Goal: Task Accomplishment & Management: Manage account settings

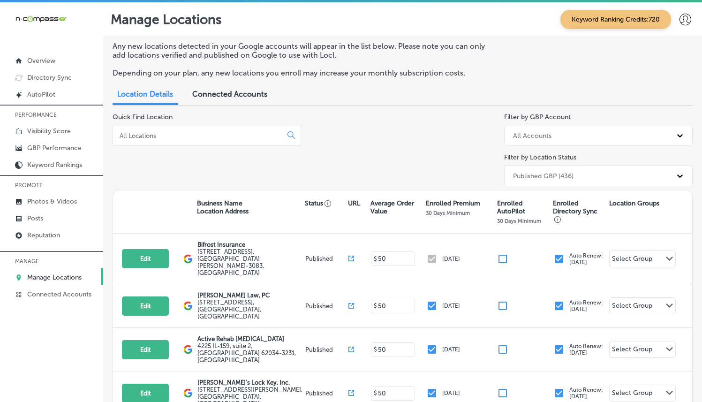
click at [52, 273] on p "Manage Locations" at bounding box center [54, 277] width 54 height 8
click at [166, 133] on input at bounding box center [199, 135] width 161 height 8
type input "j"
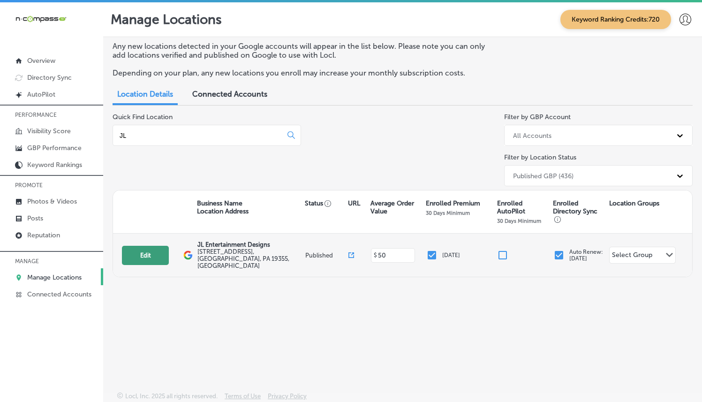
type input "JL"
click at [138, 257] on button "Edit" at bounding box center [145, 255] width 47 height 19
select select "US"
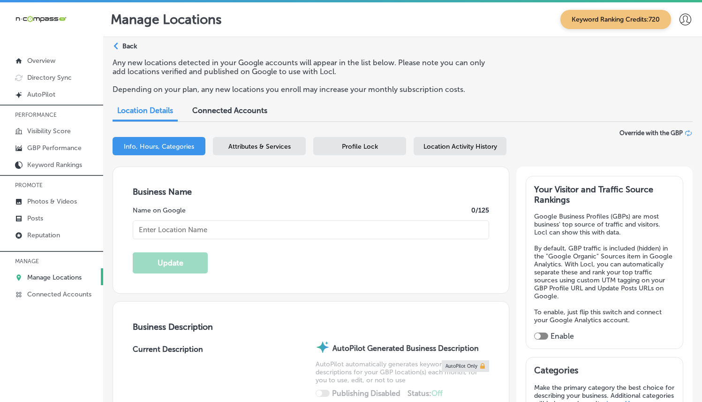
type textarea "JL Entertainment Designs is your go-to destination for immersive audio and vide…"
type input "[STREET_ADDRESS]"
type input "Malvern"
type input "19355"
type input "US"
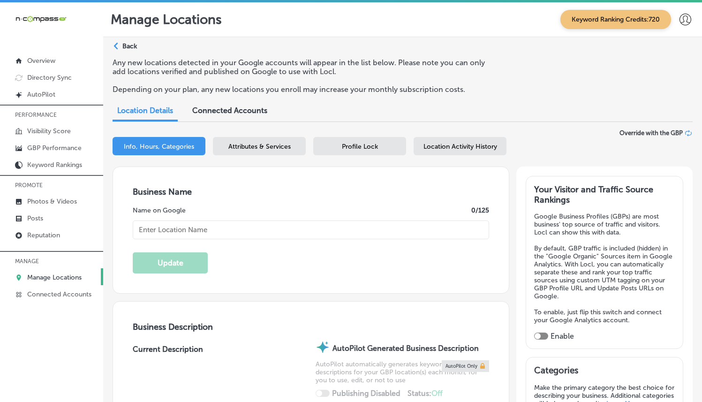
type input "JL Entertainment Designs"
checkbox input "true"
type input "[URL][DOMAIN_NAME]"
type input "[PHONE_NUMBER]"
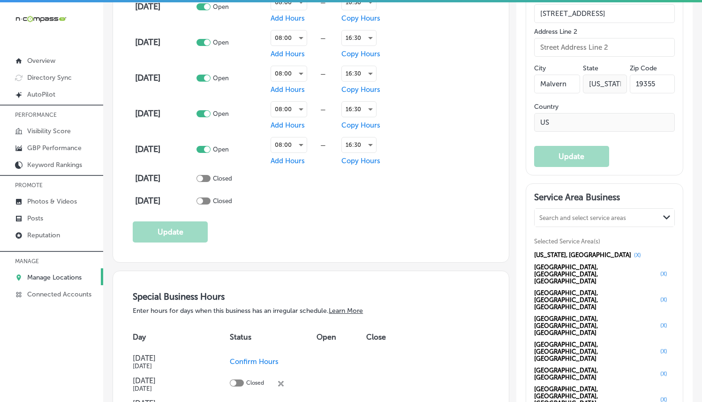
scroll to position [839, 0]
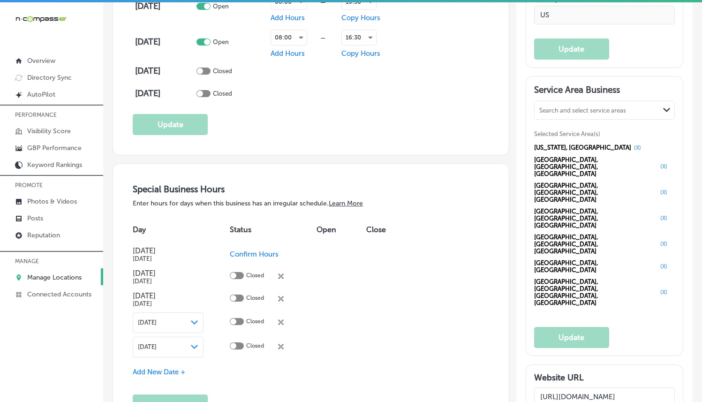
click at [634, 104] on div "Search and select service areas" at bounding box center [597, 110] width 125 height 13
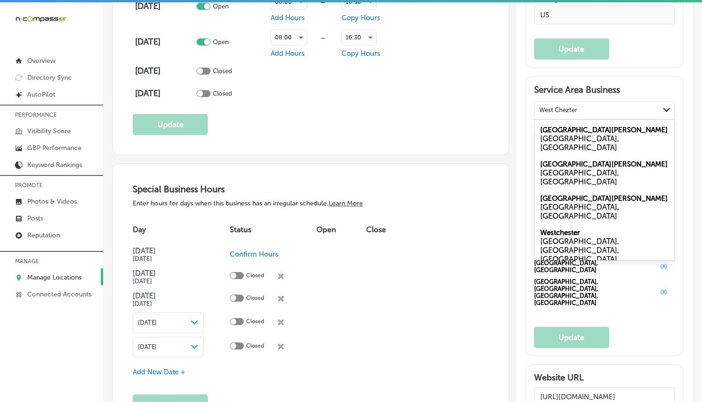
click at [605, 121] on div "[GEOGRAPHIC_DATA], [GEOGRAPHIC_DATA]" at bounding box center [605, 138] width 140 height 34
type input "West Chezter"
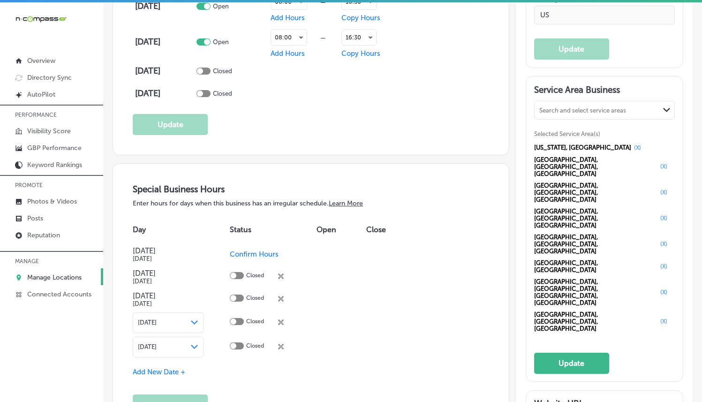
click at [658, 163] on button "(X)" at bounding box center [664, 167] width 13 height 8
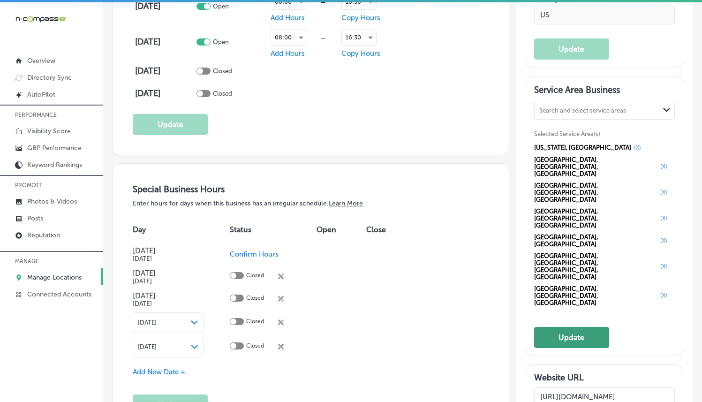
click at [545, 327] on button "Update" at bounding box center [571, 337] width 75 height 21
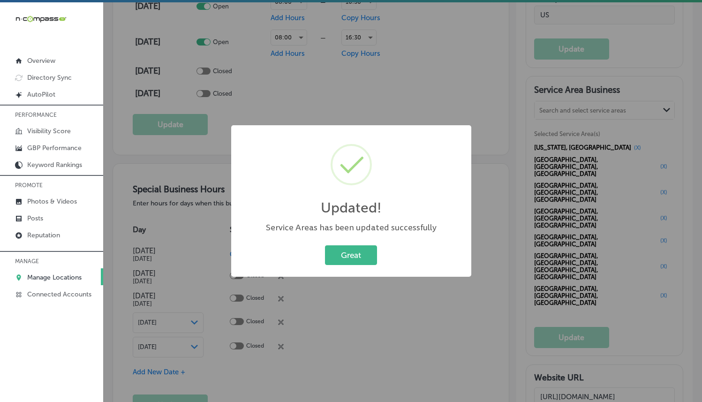
scroll to position [840, 0]
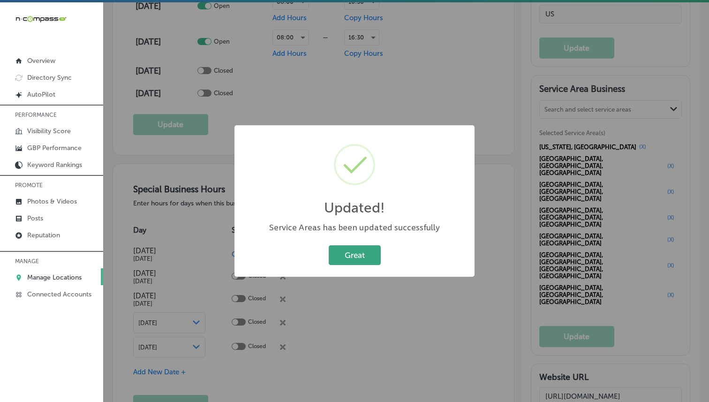
click at [362, 245] on div "Great Cancel" at bounding box center [354, 255] width 221 height 24
click at [360, 247] on button "Great" at bounding box center [355, 254] width 52 height 19
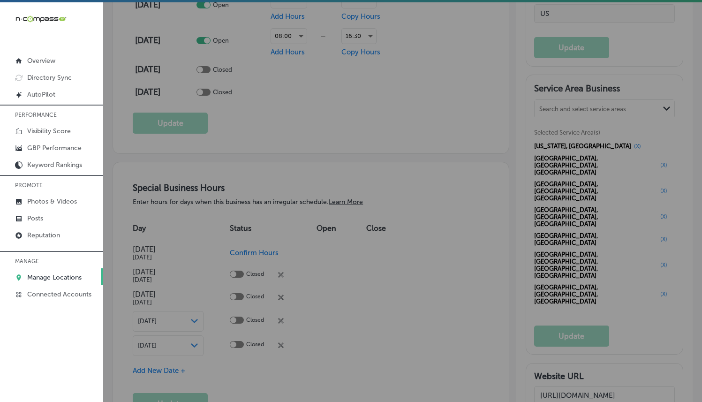
scroll to position [839, 0]
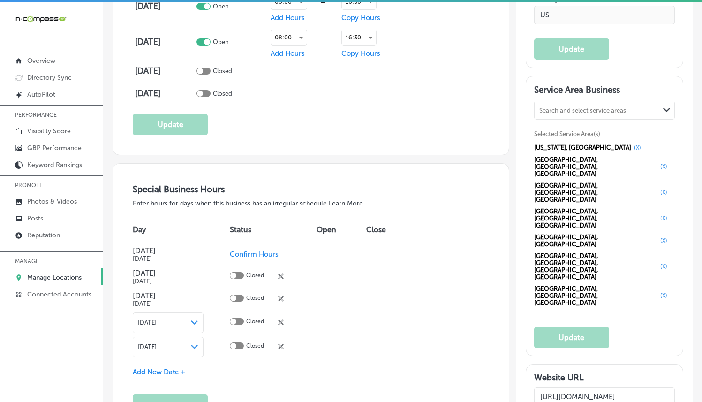
click at [58, 273] on p "Manage Locations" at bounding box center [54, 277] width 54 height 8
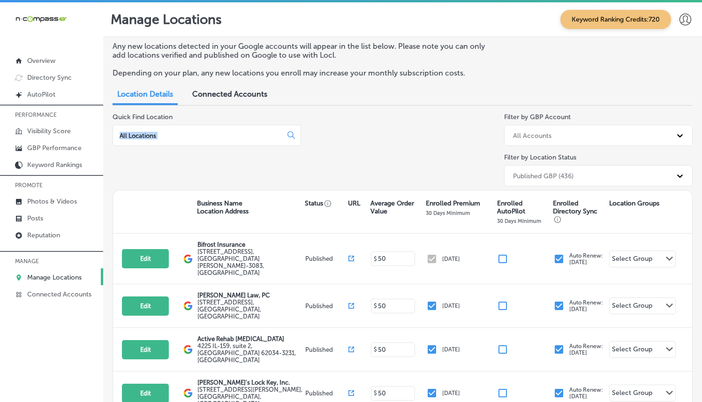
drag, startPoint x: 284, startPoint y: 116, endPoint x: 293, endPoint y: 158, distance: 42.6
click at [293, 158] on div "Quick Find Location" at bounding box center [207, 151] width 189 height 77
click at [294, 157] on div "Quick Find Location" at bounding box center [207, 151] width 189 height 77
click at [51, 205] on p "Photos & Videos" at bounding box center [52, 201] width 50 height 8
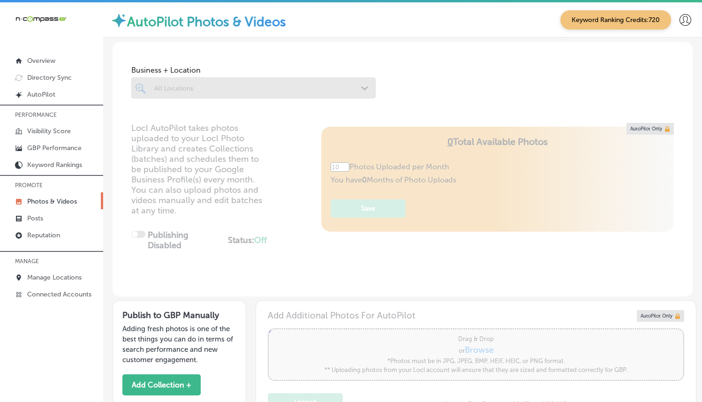
type input "0"
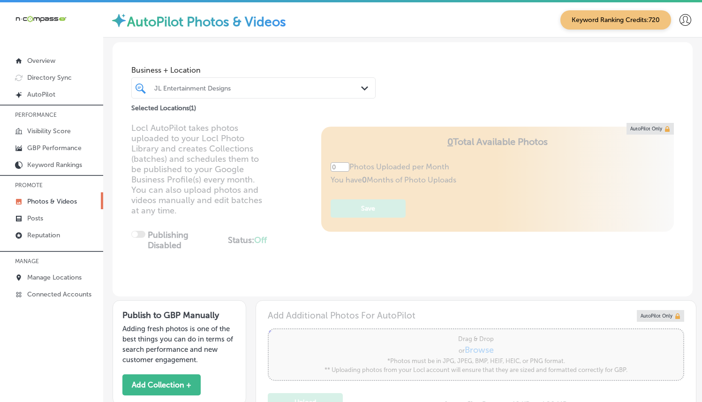
click at [355, 88] on div "JL Entertainment Designs Path Created with Sketch." at bounding box center [253, 88] width 243 height 15
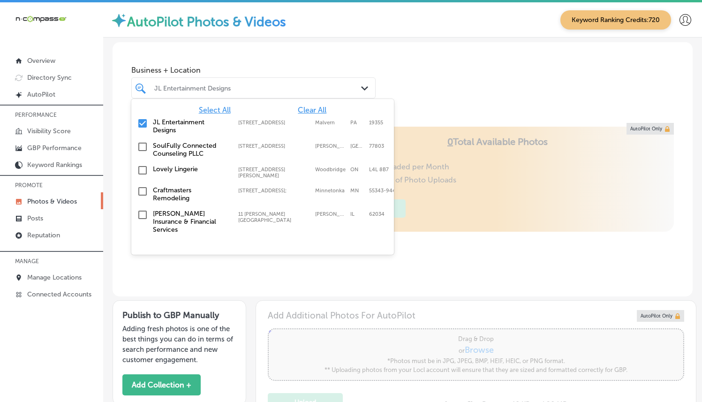
click at [310, 109] on span "Clear All" at bounding box center [312, 110] width 29 height 9
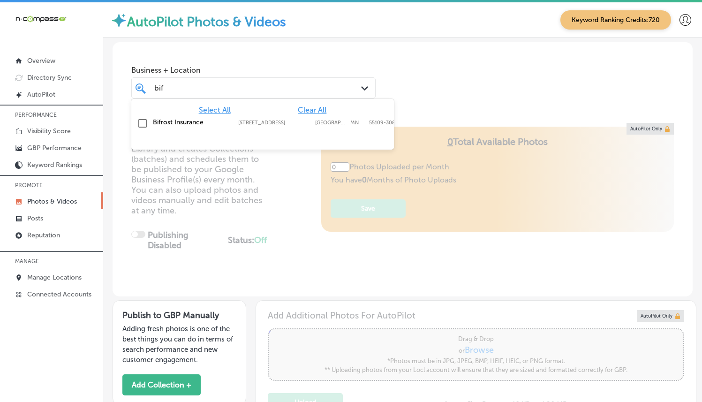
click at [300, 125] on label "[STREET_ADDRESS]" at bounding box center [274, 123] width 72 height 6
type input "bif"
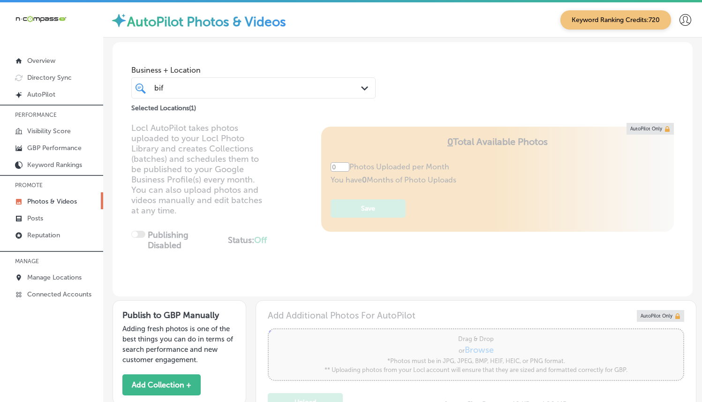
click at [439, 67] on div "Business + Location bif bif Path Created with Sketch. Selected Locations ( 1 )" at bounding box center [403, 77] width 580 height 71
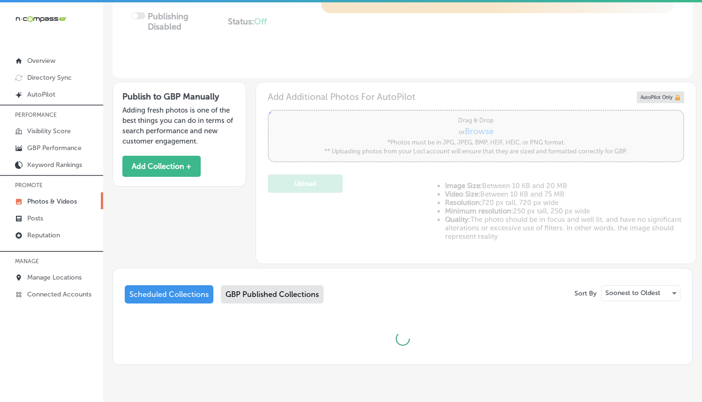
scroll to position [238, 0]
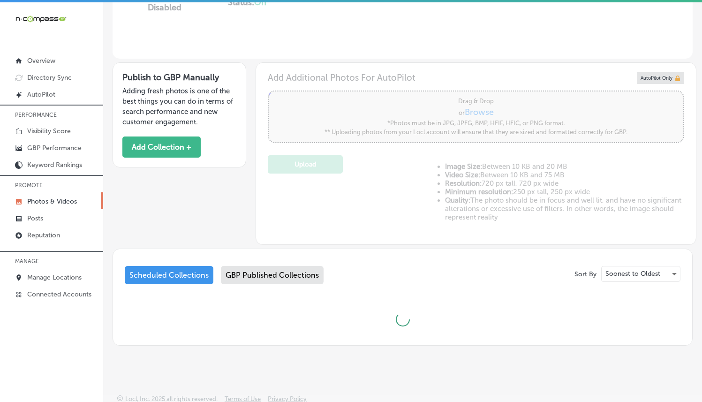
type input "5"
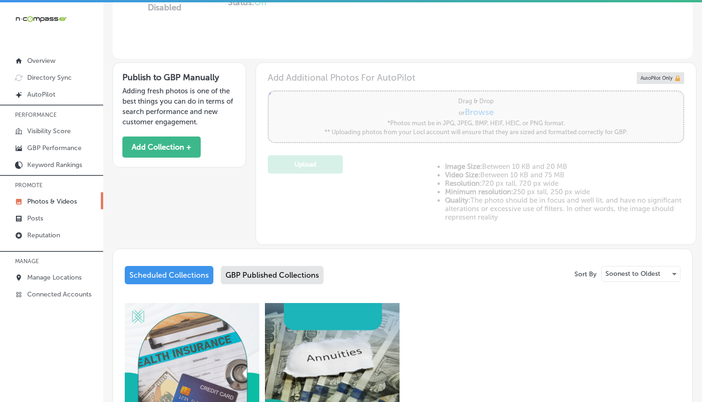
scroll to position [416, 0]
